Goal: Find specific page/section: Find specific page/section

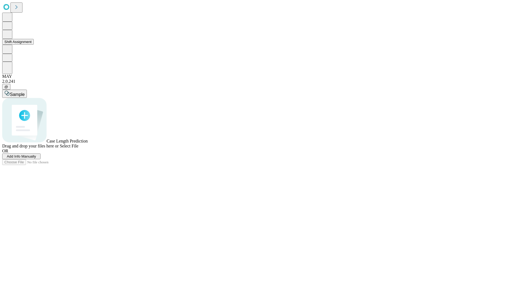
click at [34, 45] on button "Shift Assignment" at bounding box center [18, 42] width 32 height 6
